Goal: Task Accomplishment & Management: Manage account settings

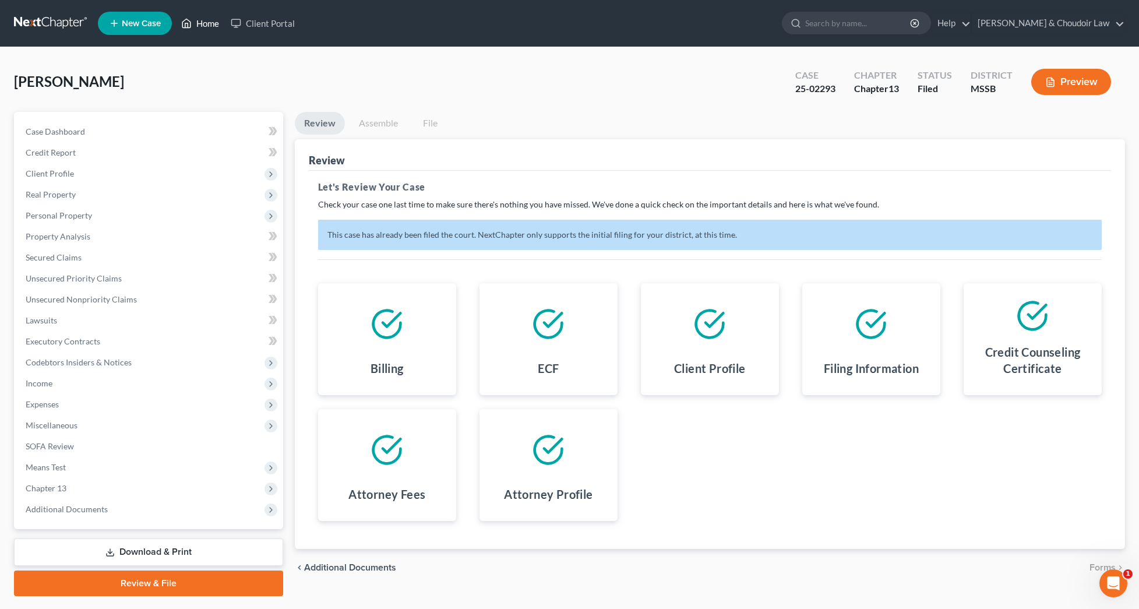
click at [210, 19] on link "Home" at bounding box center [200, 23] width 50 height 21
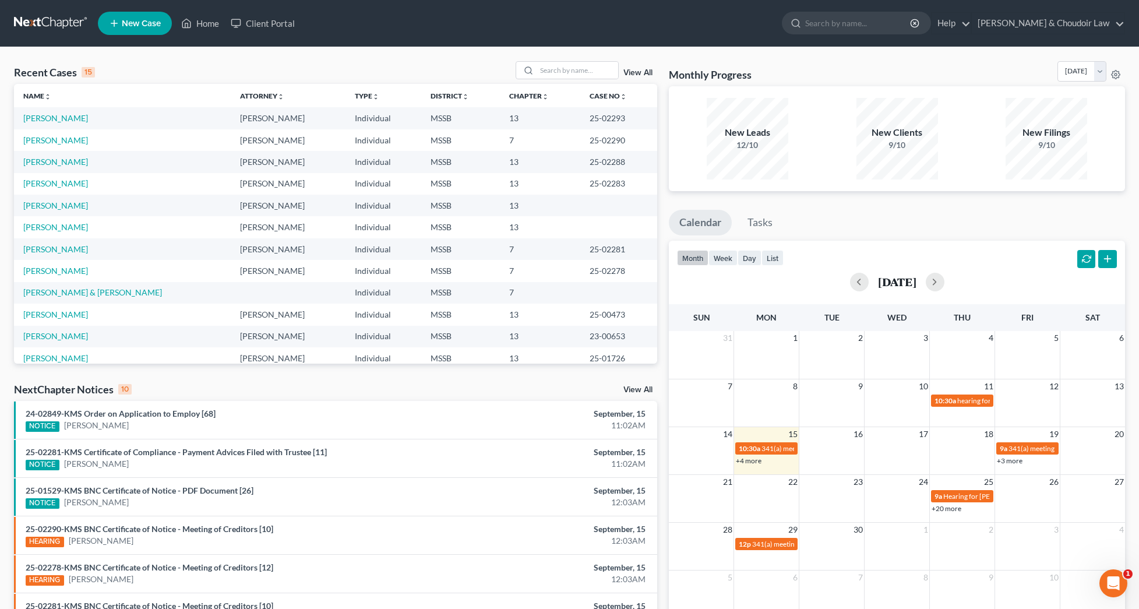
click at [635, 73] on link "View All" at bounding box center [637, 73] width 29 height 8
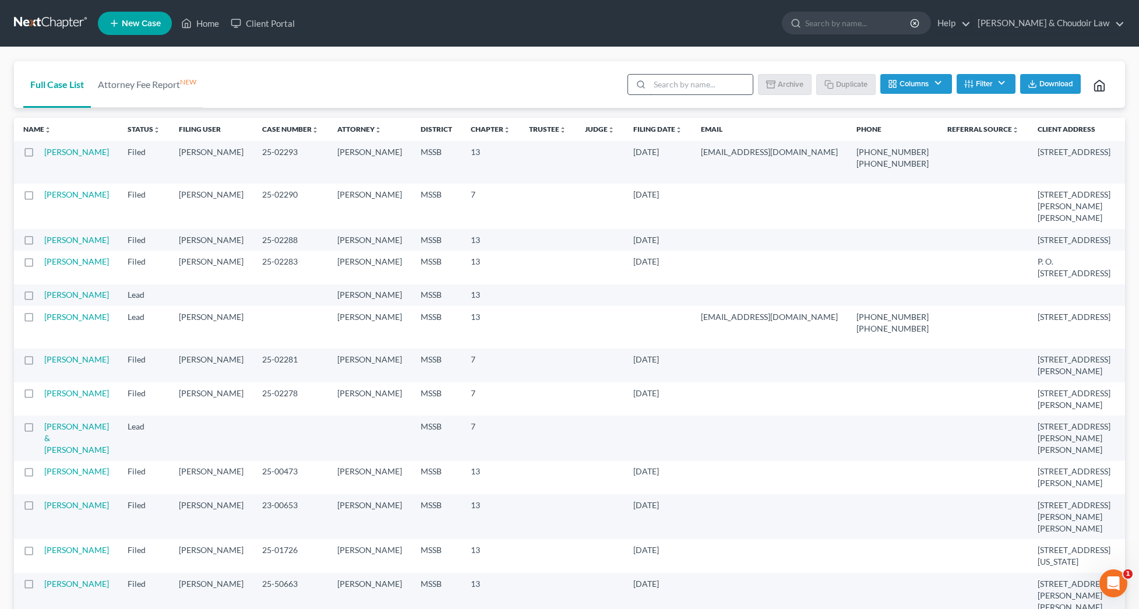
click at [686, 88] on input "search" at bounding box center [700, 85] width 103 height 20
type input "childers"
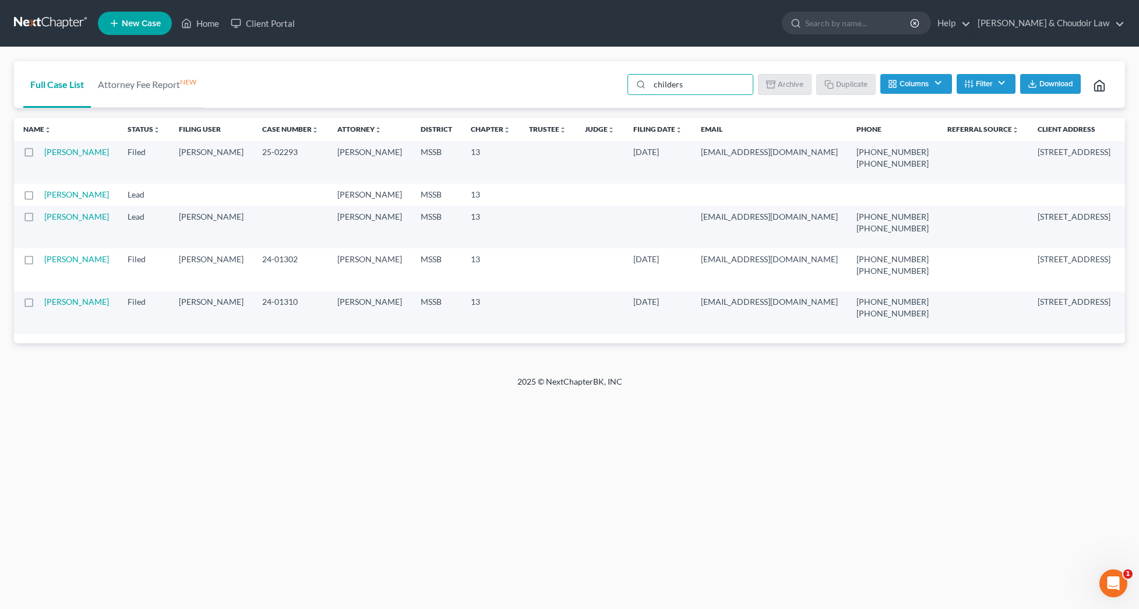
click at [40, 197] on label at bounding box center [40, 197] width 0 height 0
click at [44, 196] on input "checkbox" at bounding box center [48, 193] width 8 height 8
checkbox input "true"
click at [40, 220] on label at bounding box center [40, 220] width 0 height 0
click at [44, 218] on input "checkbox" at bounding box center [48, 215] width 8 height 8
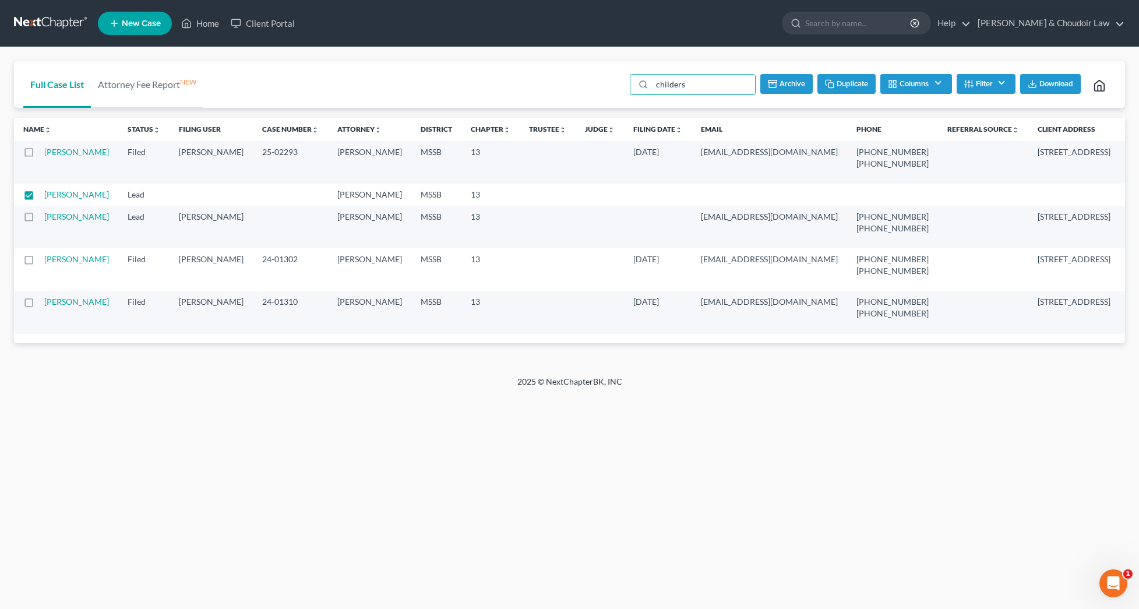
checkbox input "true"
click at [780, 80] on button "Archive" at bounding box center [785, 84] width 52 height 20
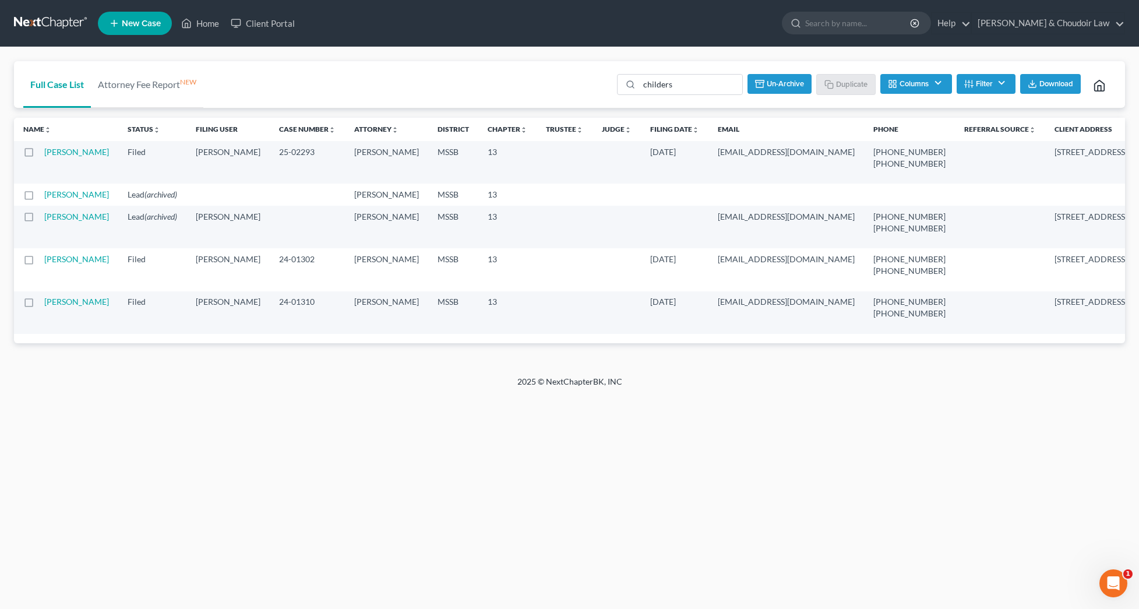
checkbox input "false"
click at [188, 22] on icon at bounding box center [186, 23] width 10 height 14
